Goal: Information Seeking & Learning: Check status

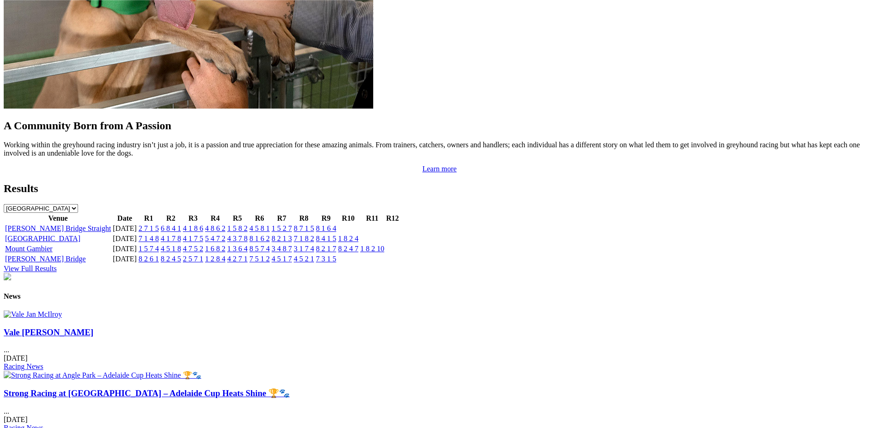
scroll to position [830, 0]
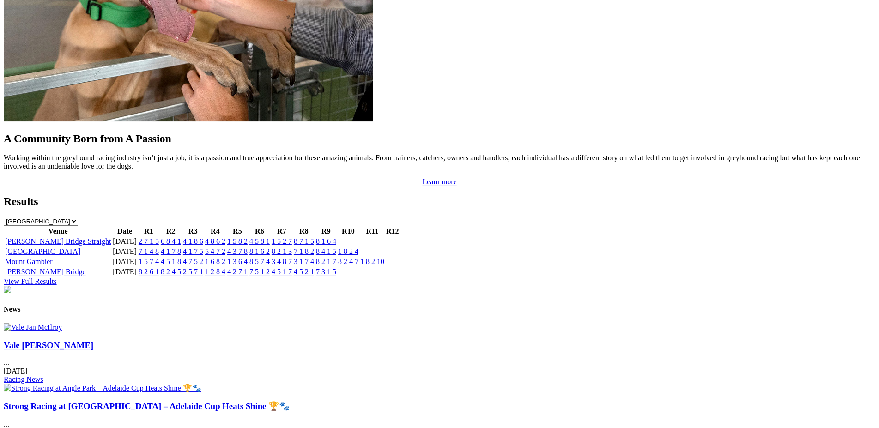
click at [336, 237] on link "8 1 6 4" at bounding box center [326, 241] width 20 height 8
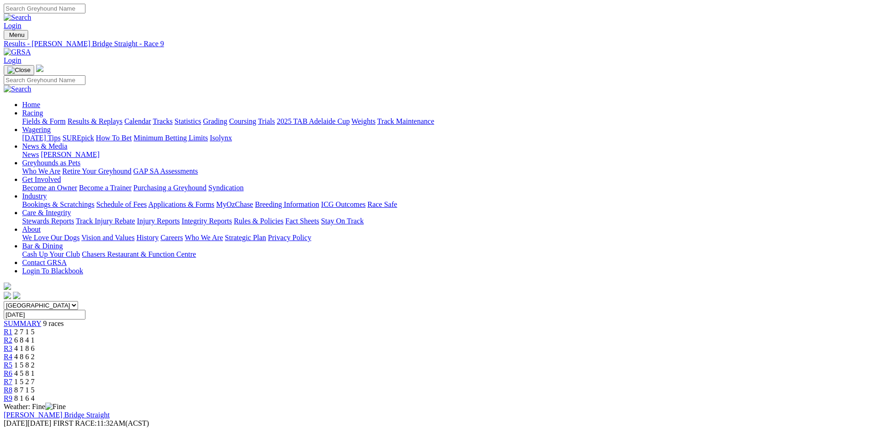
click at [12, 386] on span "R8" at bounding box center [8, 390] width 9 height 8
click at [12, 378] on span "R7" at bounding box center [8, 382] width 9 height 8
click at [12, 370] on span "R6" at bounding box center [8, 374] width 9 height 8
click at [12, 361] on span "R5" at bounding box center [8, 365] width 9 height 8
click at [12, 353] on span "R4" at bounding box center [8, 357] width 9 height 8
